Goal: Information Seeking & Learning: Check status

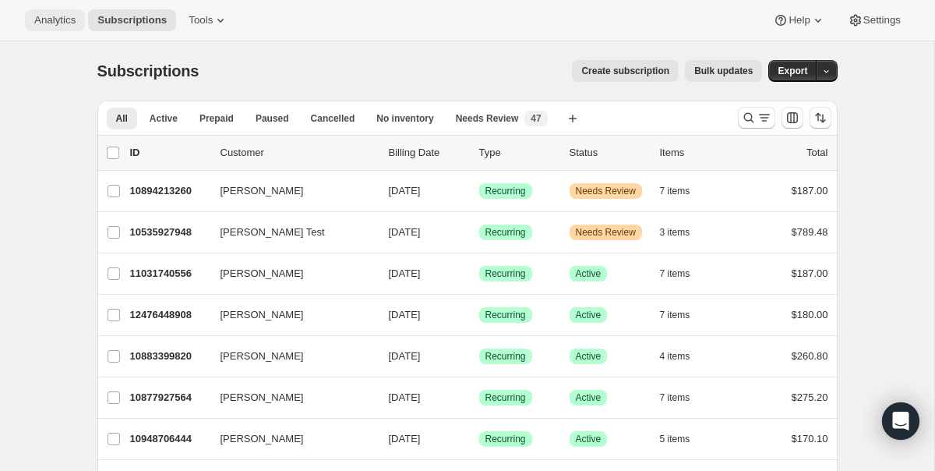
click at [50, 17] on span "Analytics" at bounding box center [54, 20] width 41 height 12
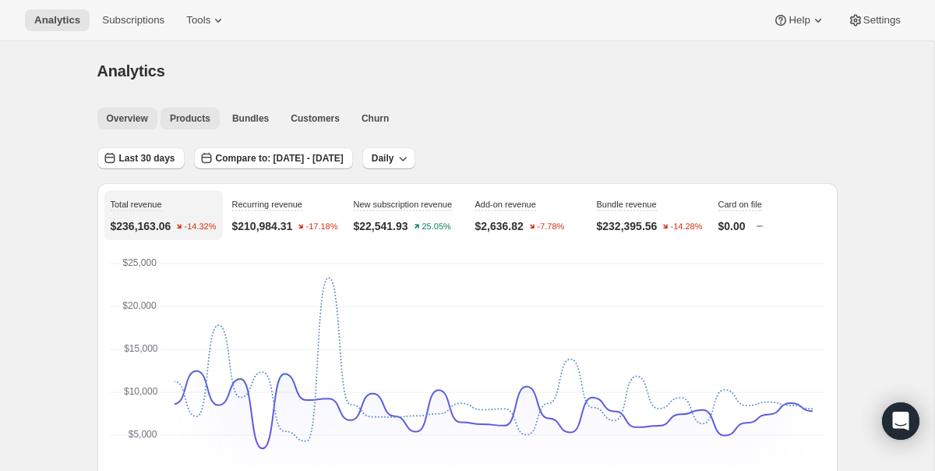
click at [199, 117] on span "Products" at bounding box center [190, 118] width 41 height 12
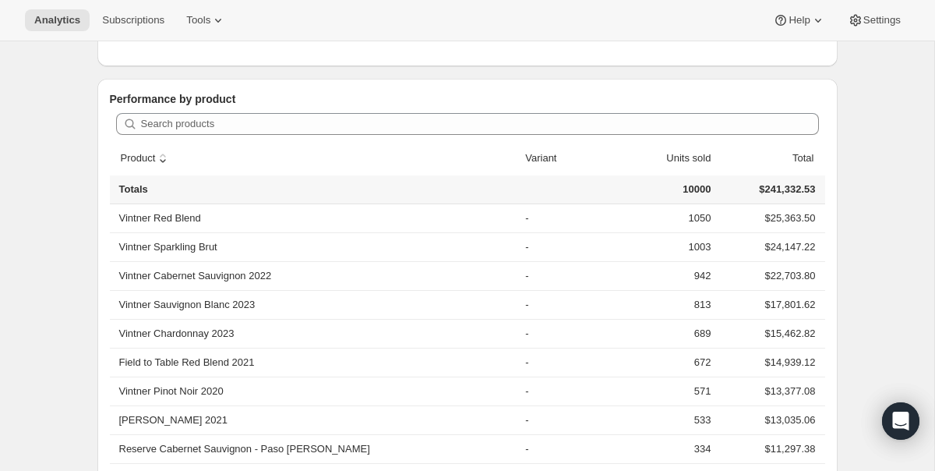
scroll to position [396, 0]
